Goal: Obtain resource: Download file/media

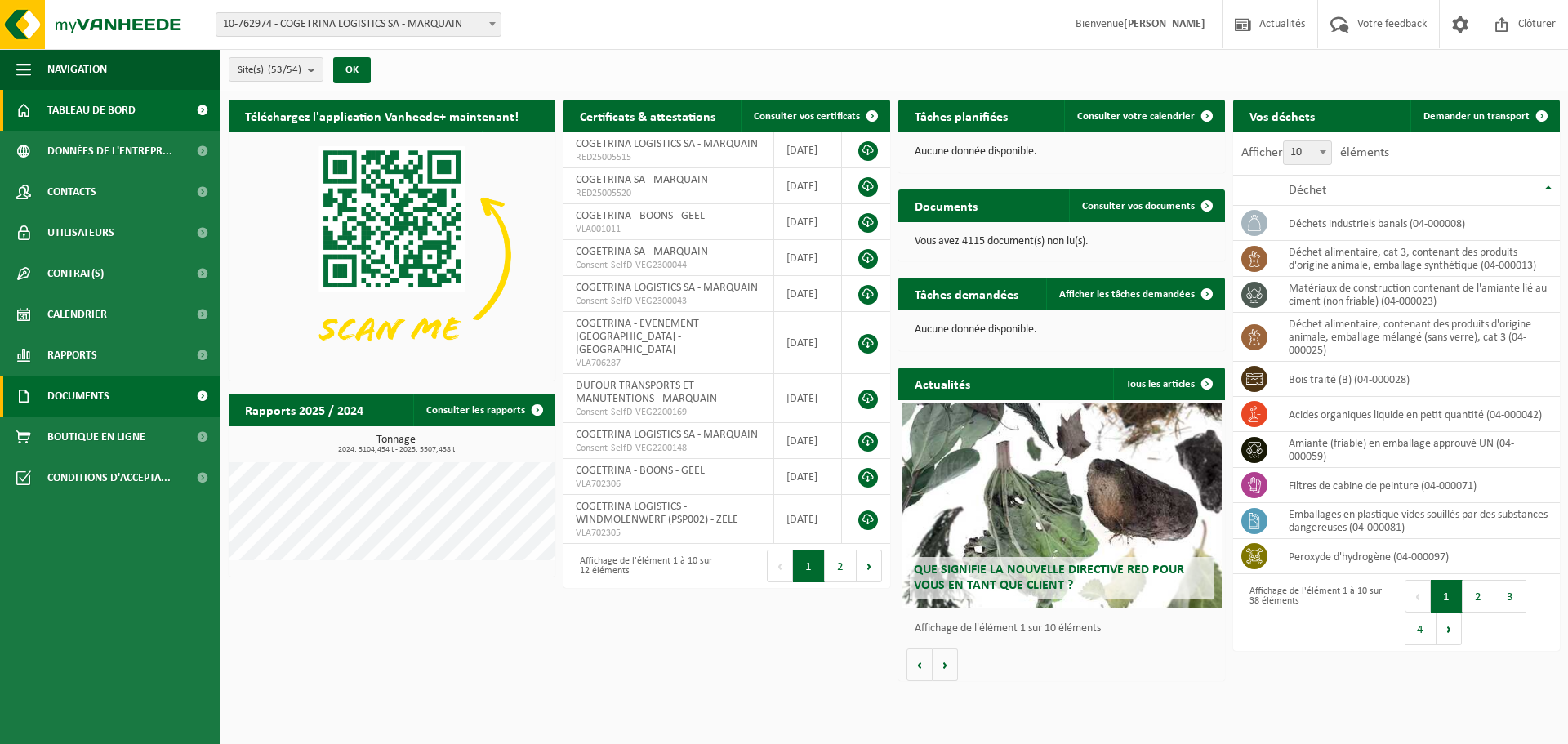
click at [43, 395] on link "Documents" at bounding box center [110, 396] width 220 height 40
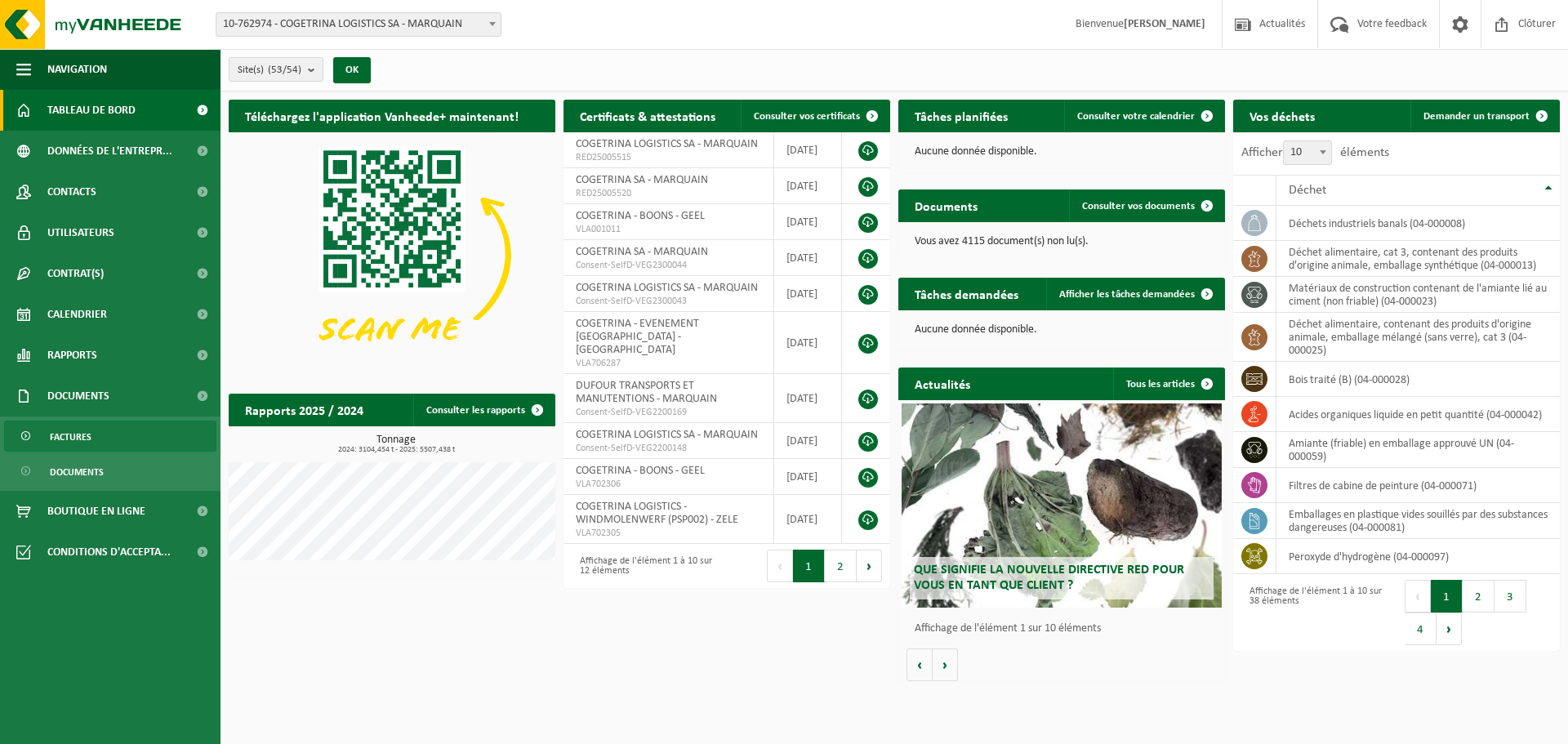
click at [89, 441] on span "Factures" at bounding box center [70, 436] width 41 height 31
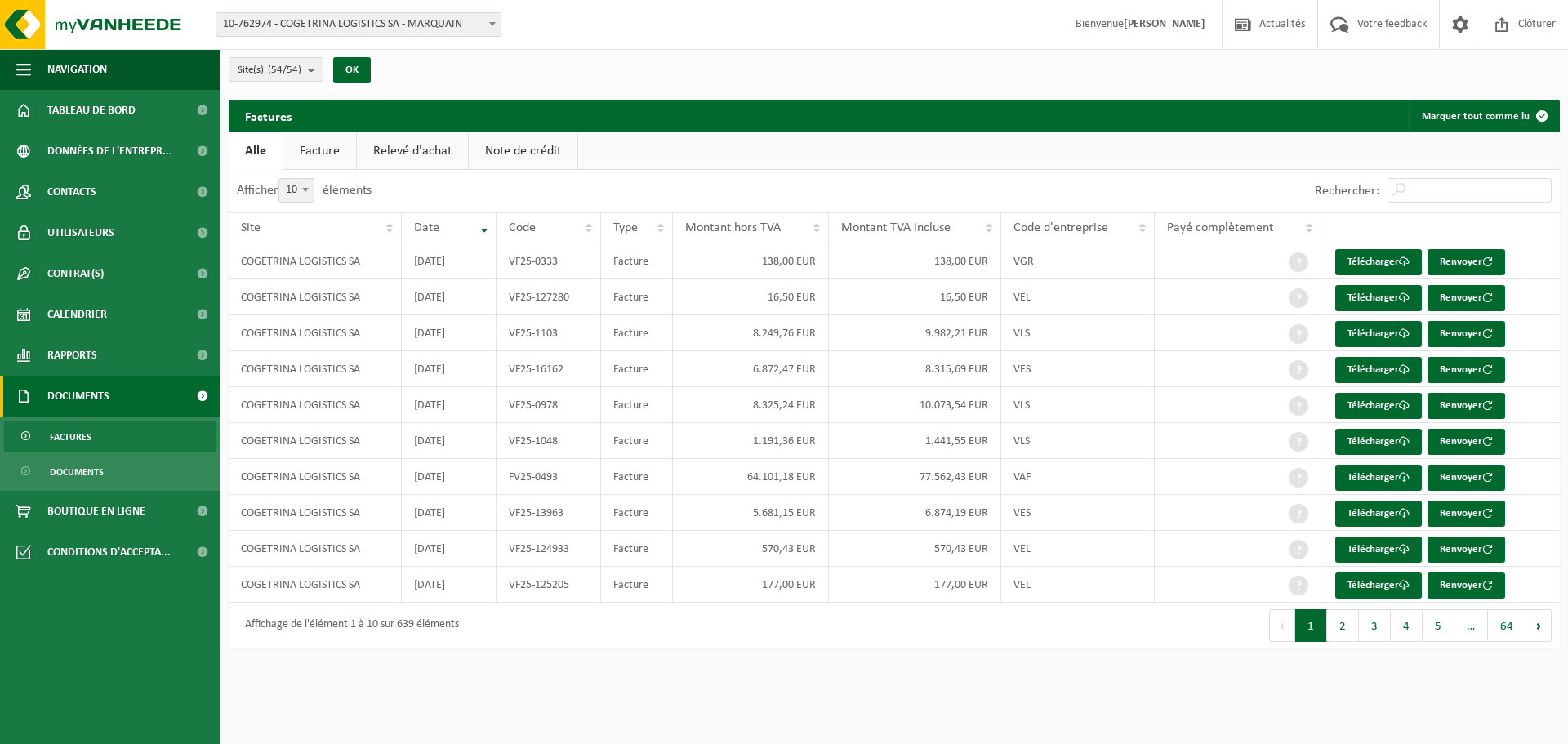
click at [89, 455] on ul "Factures Documents" at bounding box center [110, 454] width 220 height 74
click at [82, 444] on span "Factures" at bounding box center [70, 436] width 41 height 31
click at [118, 391] on link "Documents" at bounding box center [110, 396] width 220 height 40
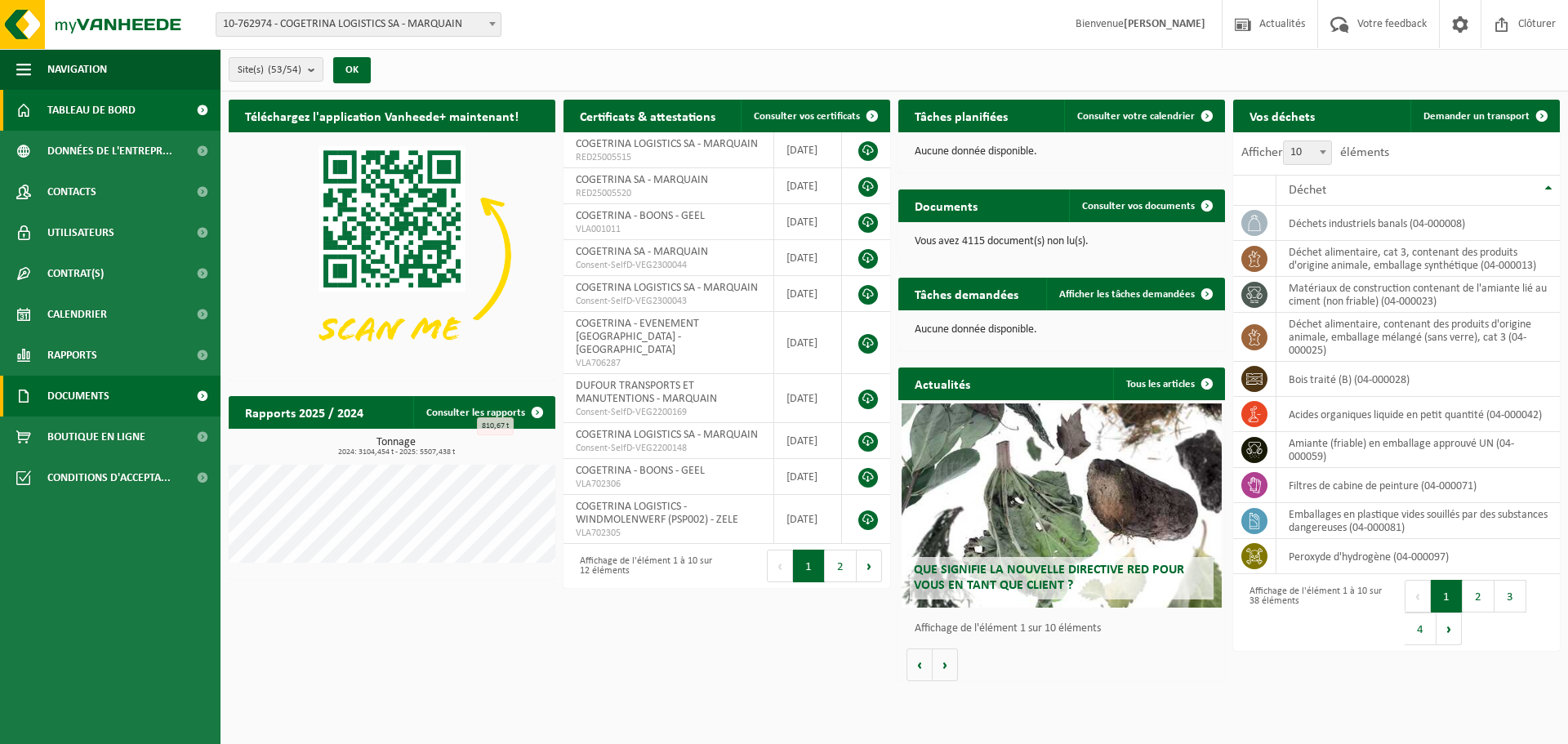
click at [52, 390] on span "Documents" at bounding box center [78, 396] width 62 height 40
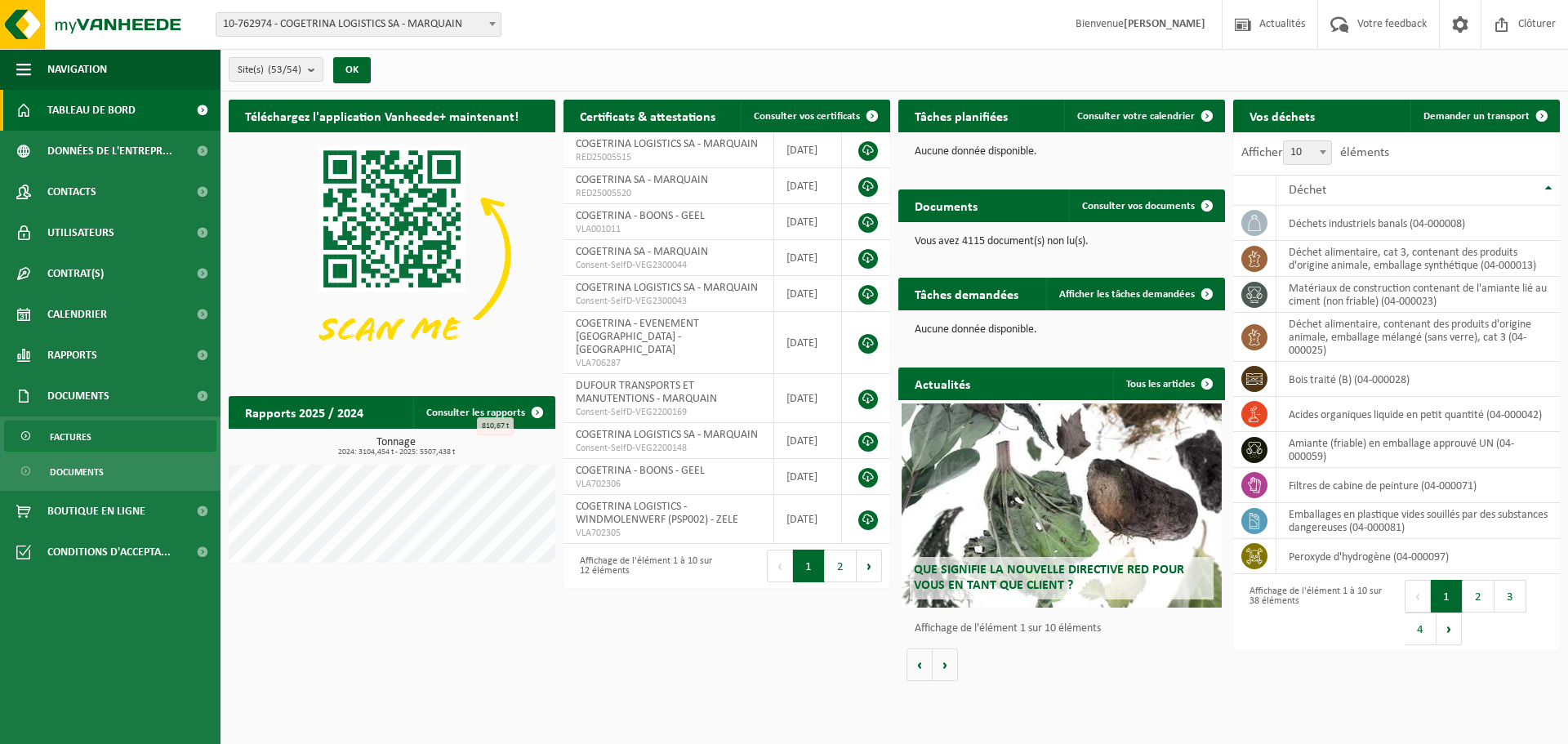
click at [69, 439] on span "Factures" at bounding box center [70, 436] width 41 height 31
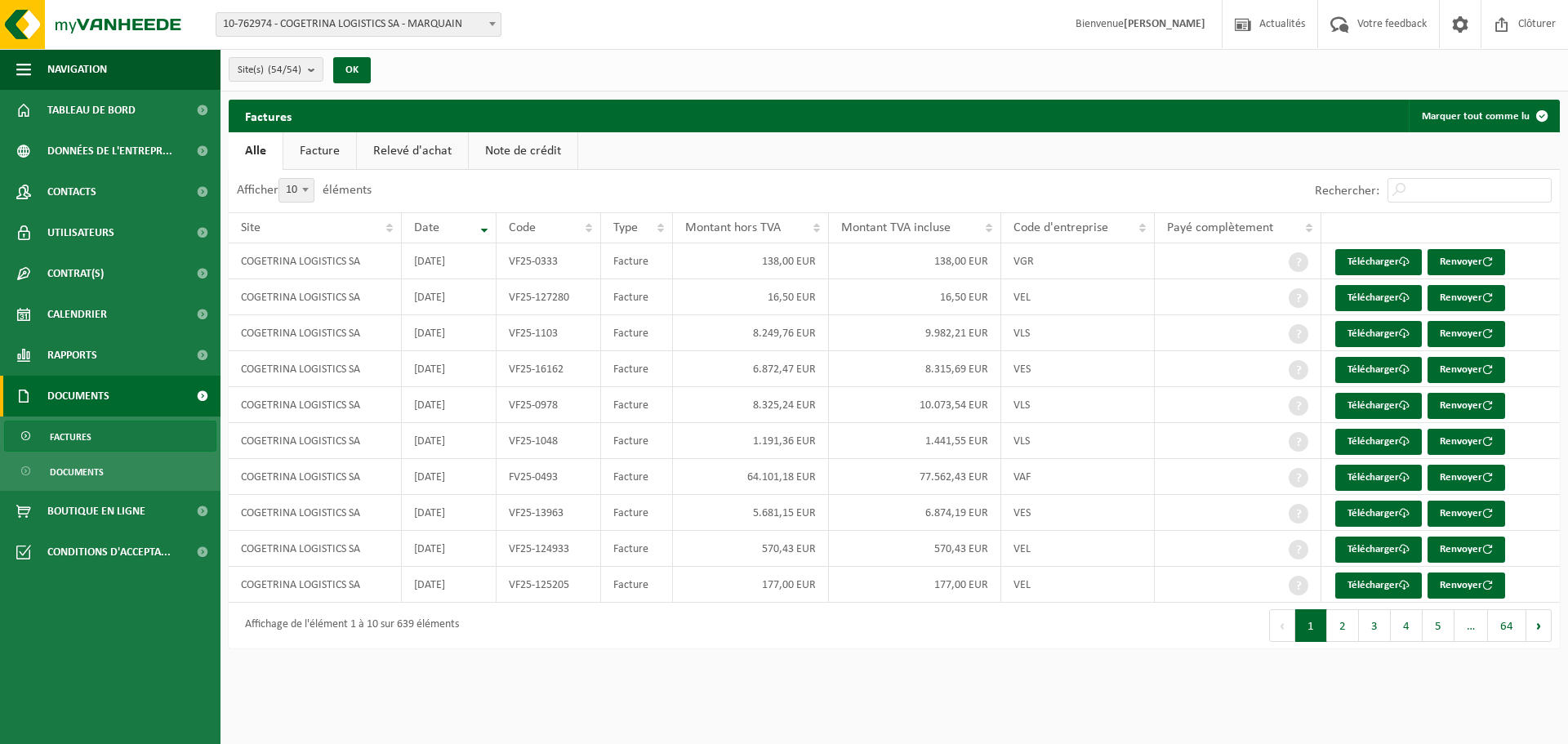
click at [349, 25] on span "10-762974 - COGETRINA LOGISTICS SA - MARQUAIN" at bounding box center [358, 24] width 284 height 23
click at [105, 479] on link "Documents" at bounding box center [111, 471] width 213 height 31
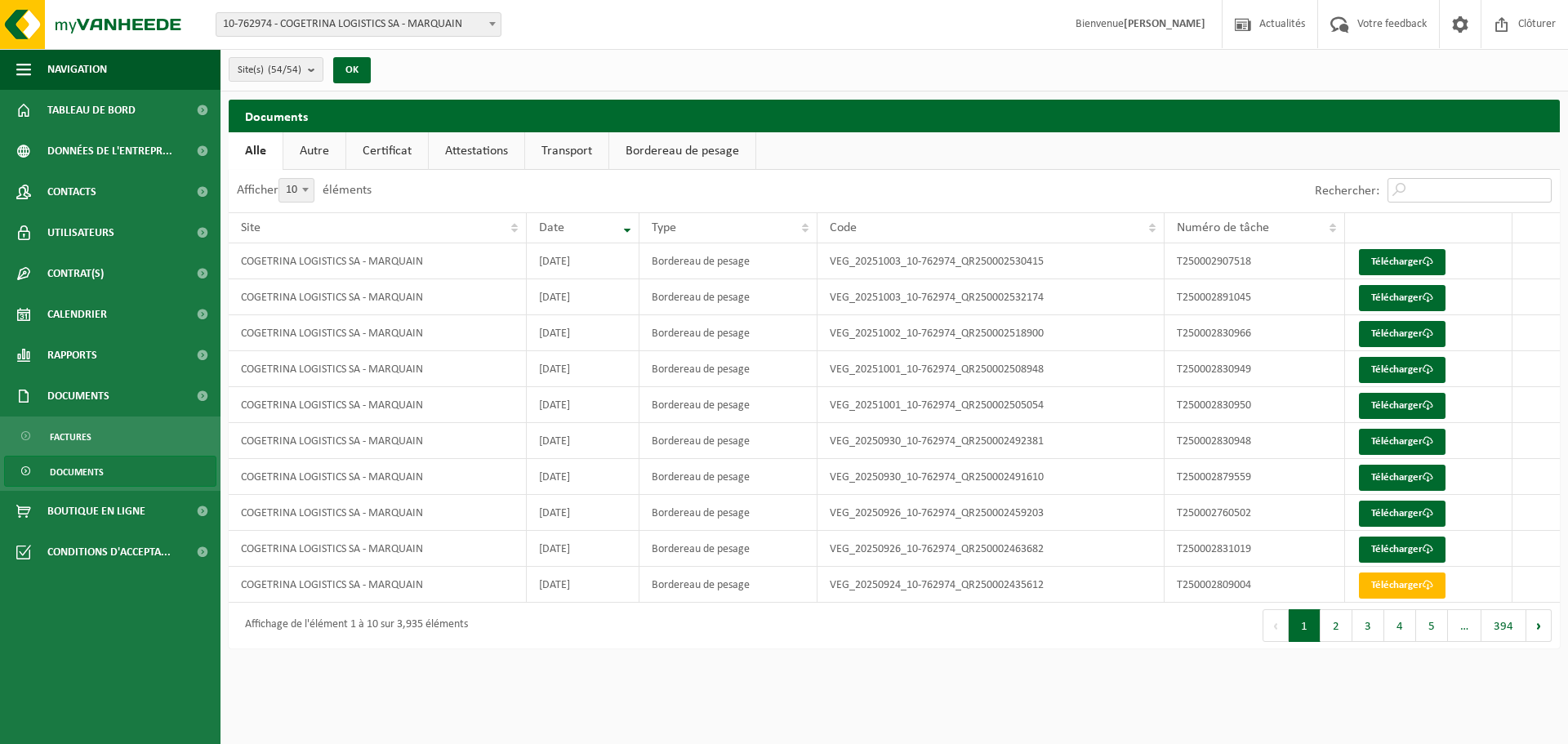
click at [1432, 189] on input "Rechercher:" at bounding box center [1469, 190] width 165 height 24
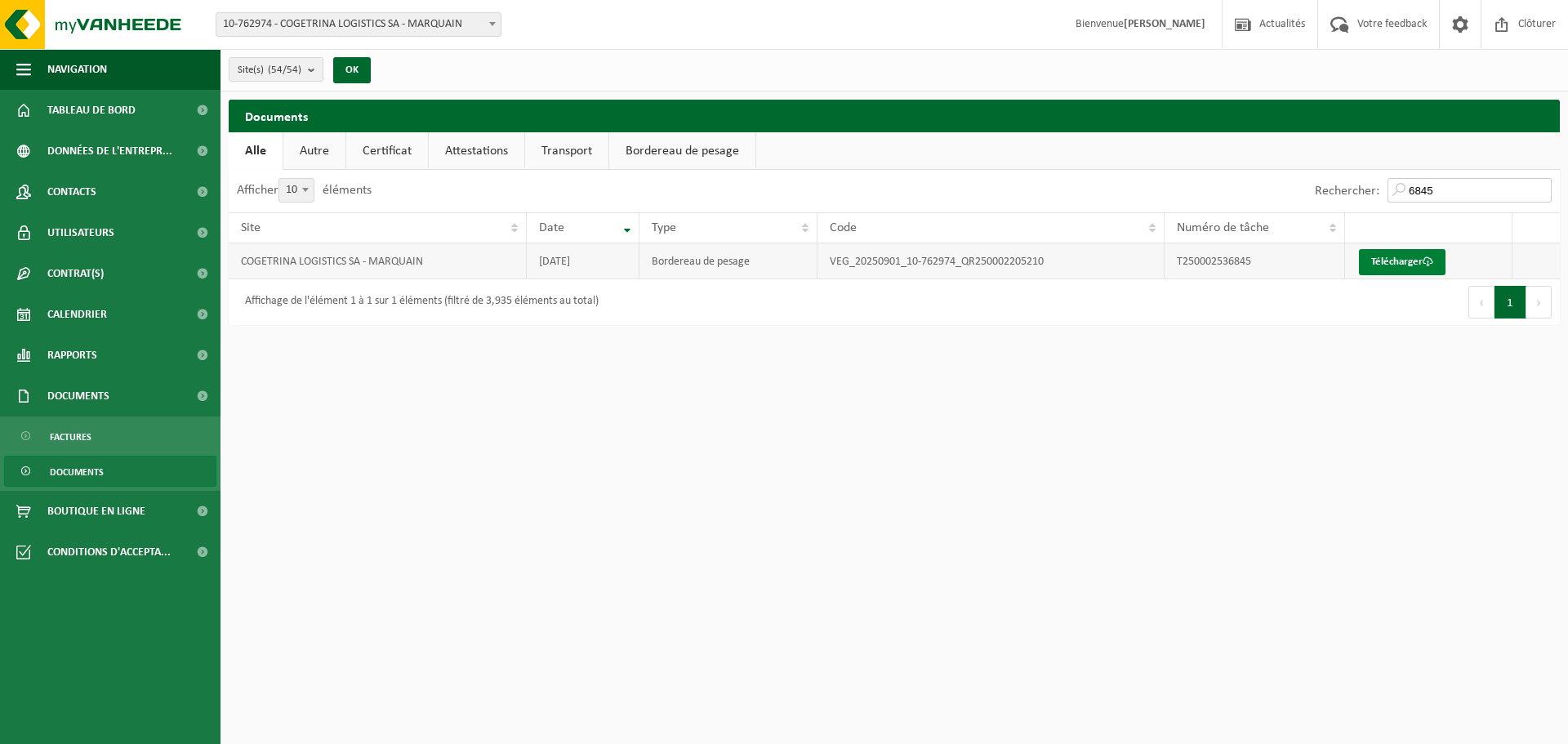
type input "6845"
click at [1394, 257] on link "Télécharger" at bounding box center [1402, 261] width 87 height 26
